Goal: Information Seeking & Learning: Learn about a topic

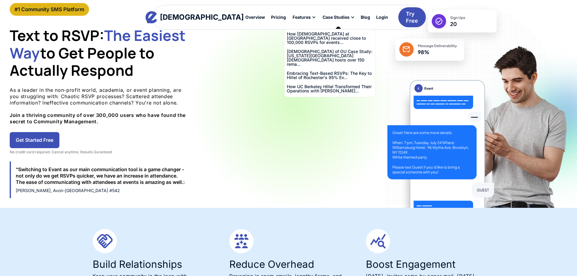
scroll to position [50, 0]
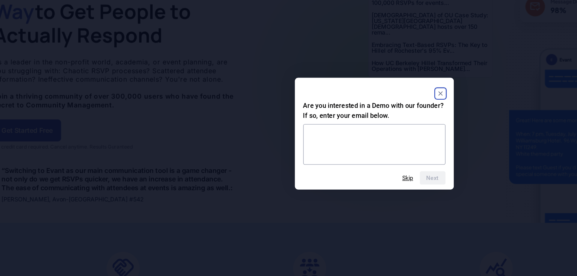
click at [339, 107] on rect "Close" at bounding box center [336, 108] width 7 height 7
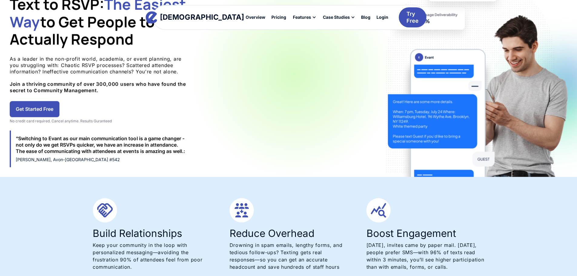
scroll to position [77, 0]
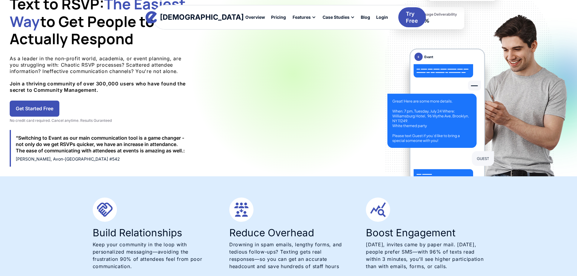
click at [40, 137] on div "#1 Community SMS Platform Text to RSVP: The Easiest Way to Get People to Actual…" at bounding box center [288, 74] width 577 height 205
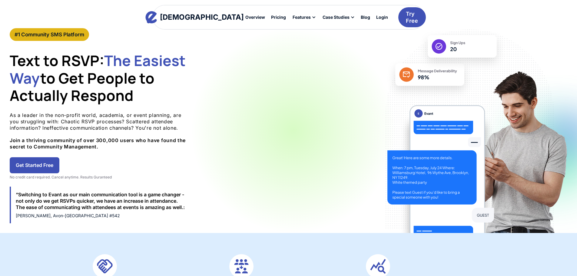
scroll to position [0, 0]
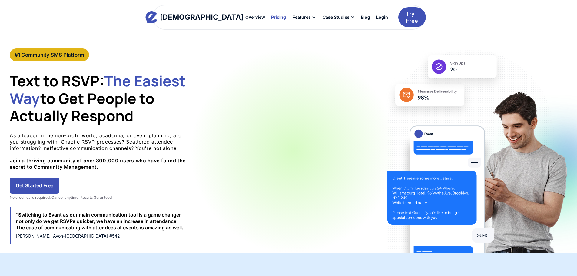
click at [271, 15] on div "Pricing" at bounding box center [278, 17] width 15 height 4
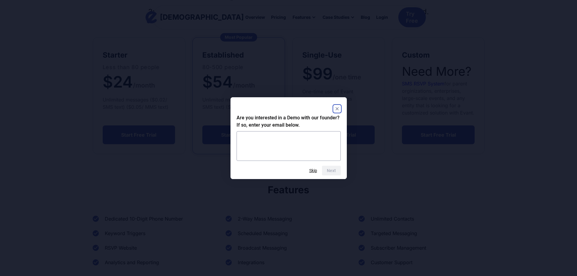
scroll to position [110, 0]
click at [346, 108] on div "Are you interested in a Demo with our founder? If so, enter your email below. N…" at bounding box center [289, 138] width 116 height 82
click at [337, 108] on icon "Close" at bounding box center [336, 108] width 3 height 3
